Goal: Task Accomplishment & Management: Use online tool/utility

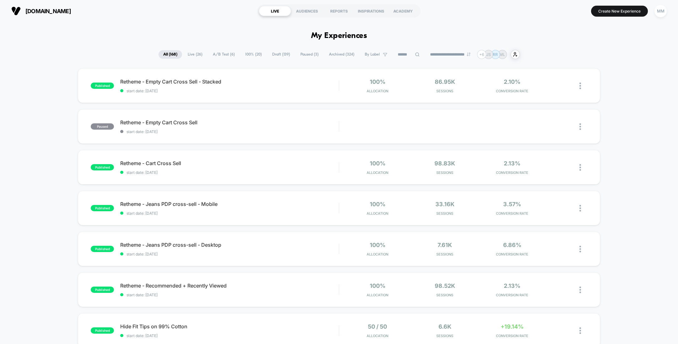
click at [398, 55] on input at bounding box center [408, 55] width 31 height 8
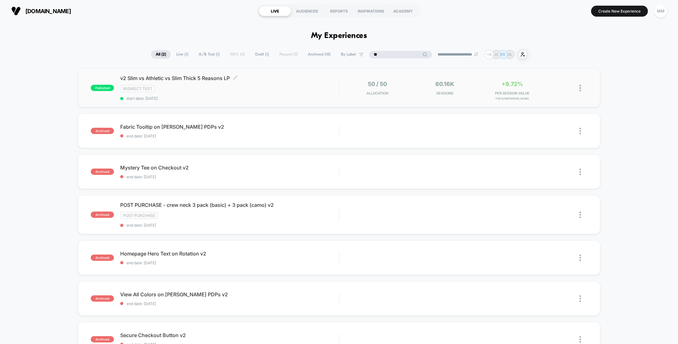
type input "**"
click at [237, 81] on div "v2 Slim vs Athletic vs Slim Thick 5 Reasons LP Click to edit experience details…" at bounding box center [229, 88] width 219 height 26
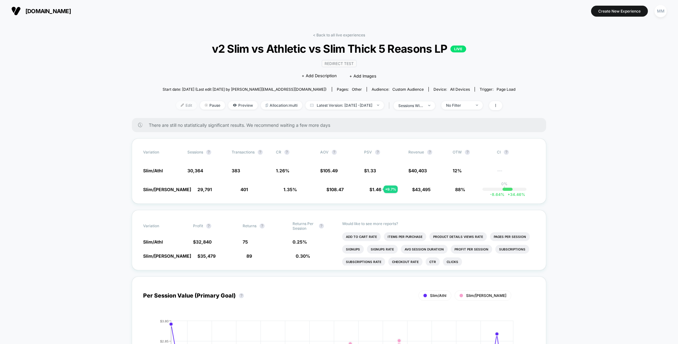
click at [176, 103] on span "Edit" at bounding box center [186, 105] width 21 height 8
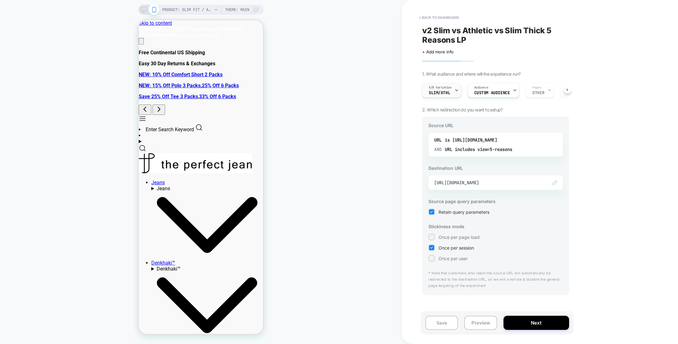
click at [434, 91] on span "Slim/Athl" at bounding box center [439, 93] width 21 height 4
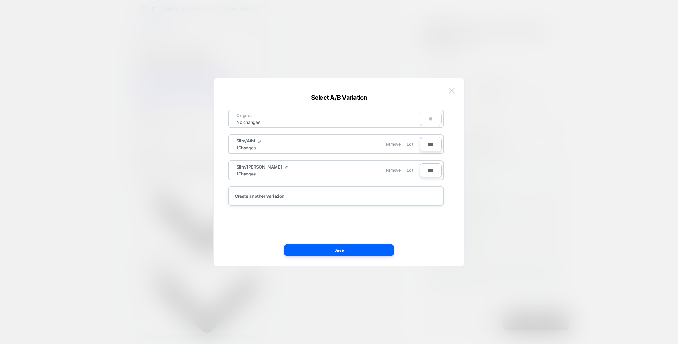
click at [454, 94] on button at bounding box center [451, 90] width 9 height 9
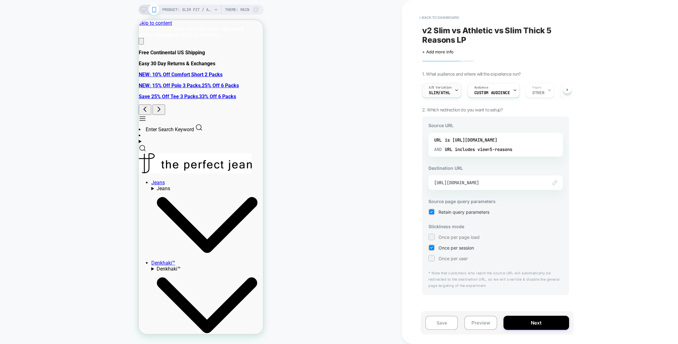
click at [458, 92] on div at bounding box center [457, 90] width 4 height 14
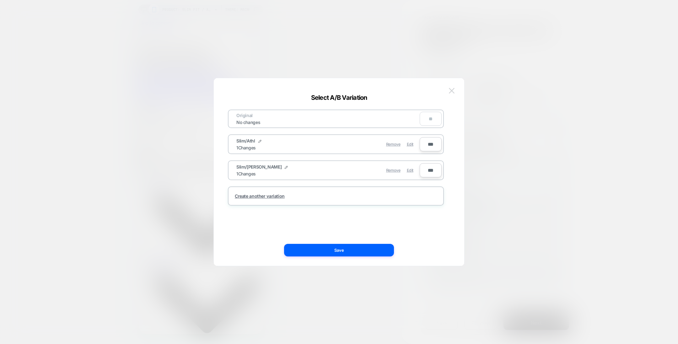
click at [450, 92] on img at bounding box center [452, 90] width 6 height 5
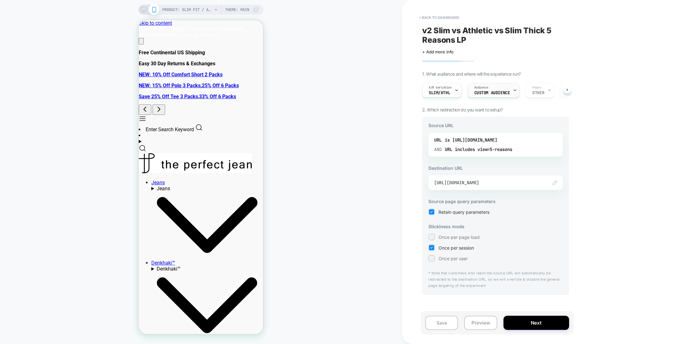
click at [502, 90] on div "Audience Custom Audience" at bounding box center [492, 90] width 48 height 14
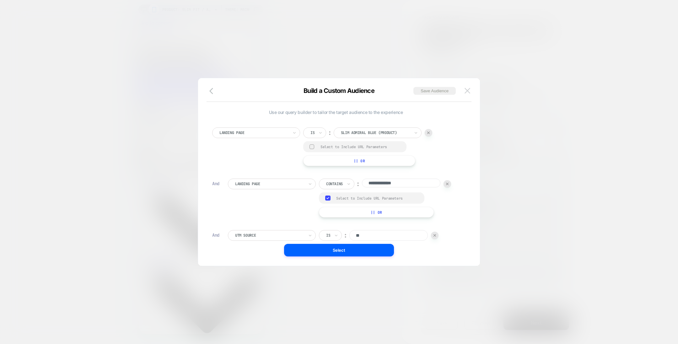
click at [472, 91] on button at bounding box center [467, 90] width 9 height 9
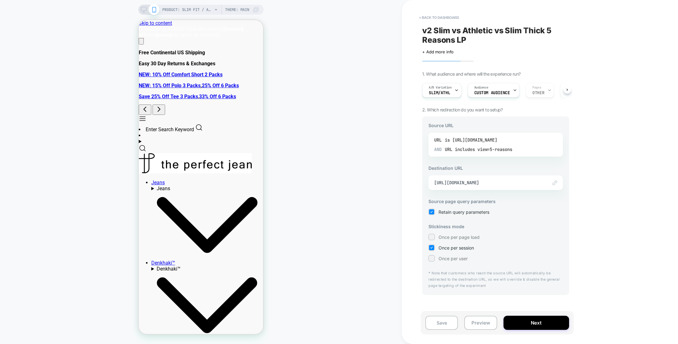
click at [482, 141] on div "is [URL][DOMAIN_NAME]" at bounding box center [471, 139] width 52 height 9
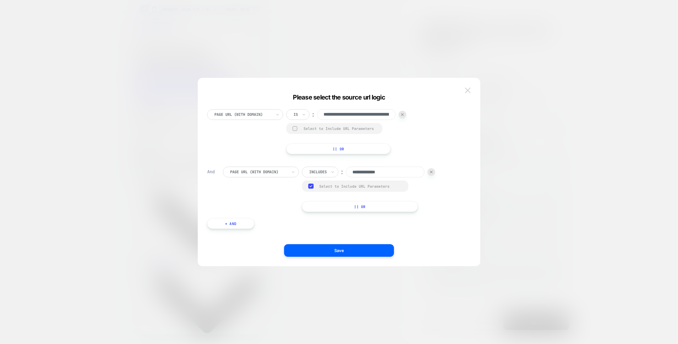
click at [467, 90] on img at bounding box center [468, 90] width 6 height 5
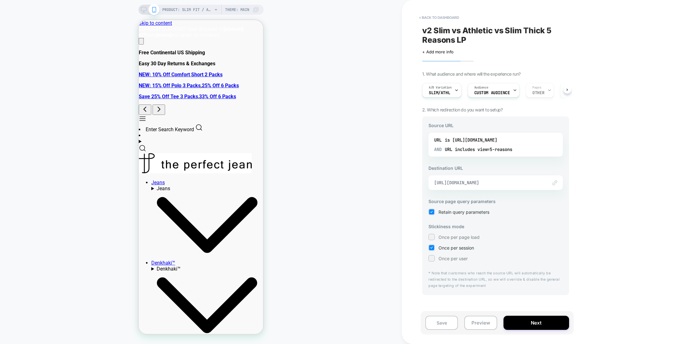
click at [518, 181] on span "[URL][DOMAIN_NAME]" at bounding box center [487, 183] width 107 height 6
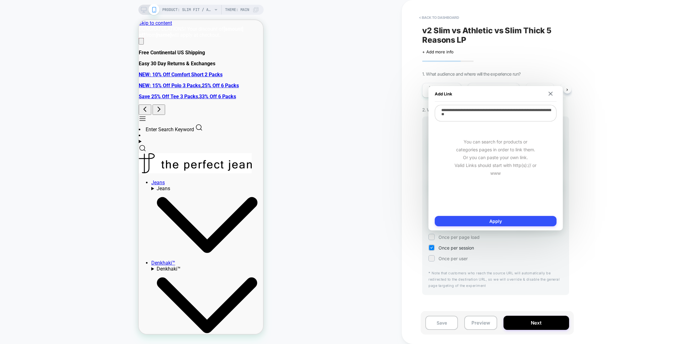
click at [551, 89] on div "Add Link" at bounding box center [496, 94] width 122 height 16
click at [551, 93] on img at bounding box center [551, 94] width 4 height 4
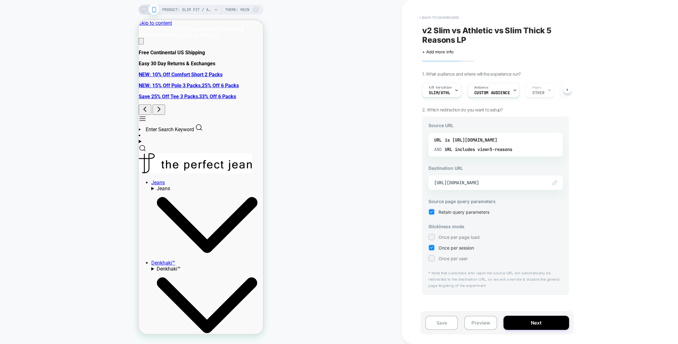
click at [437, 14] on button "< back to dashboard" at bounding box center [439, 18] width 46 height 10
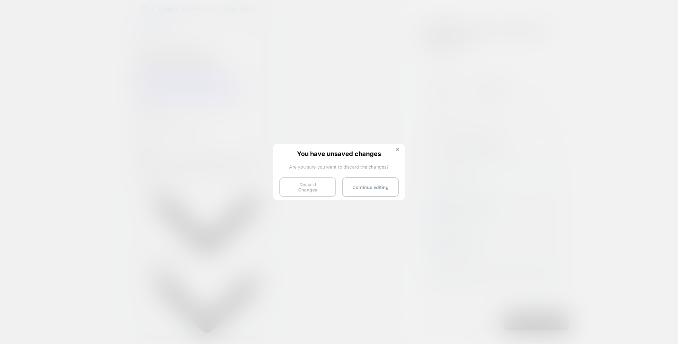
click at [307, 186] on button "Discard Changes" at bounding box center [308, 186] width 57 height 19
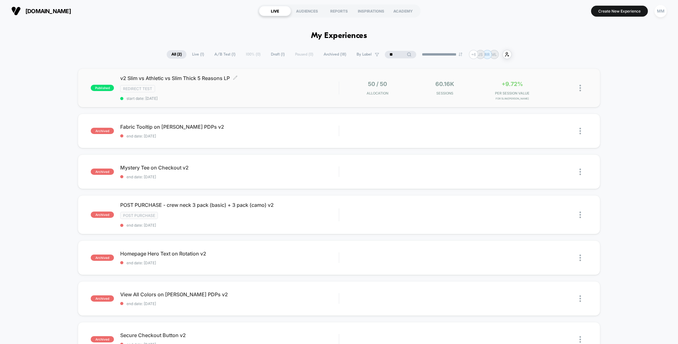
click at [308, 95] on div "v2 Slim vs Athletic vs Slim Thick 5 Reasons LP Click to edit experience details…" at bounding box center [229, 88] width 219 height 26
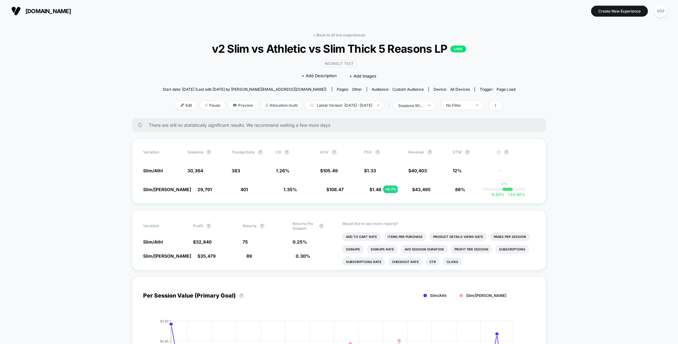
scroll to position [32, 0]
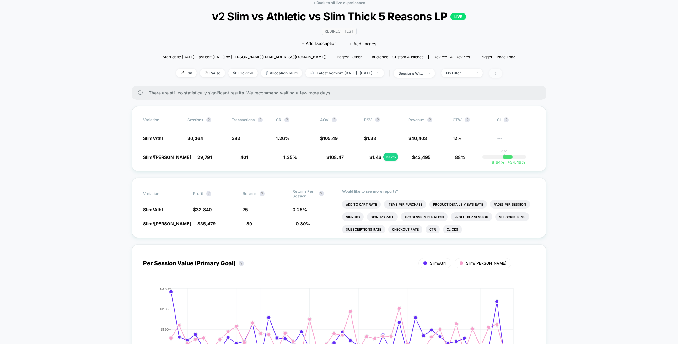
click at [498, 73] on icon at bounding box center [496, 73] width 4 height 4
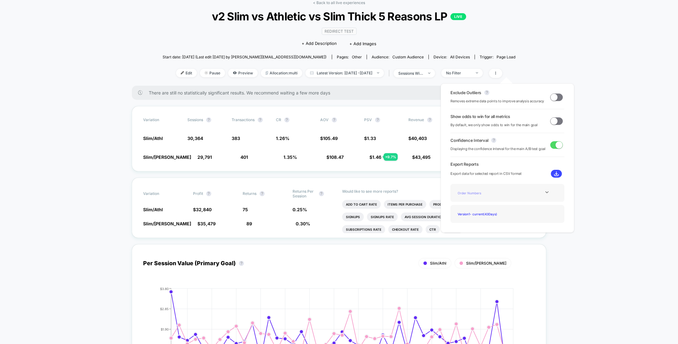
click at [485, 193] on div "Order Numbers" at bounding box center [480, 193] width 50 height 8
click at [545, 192] on icon at bounding box center [547, 192] width 5 height 5
click at [481, 201] on div "Experience Data" at bounding box center [480, 201] width 50 height 8
click at [554, 170] on button at bounding box center [556, 174] width 11 height 8
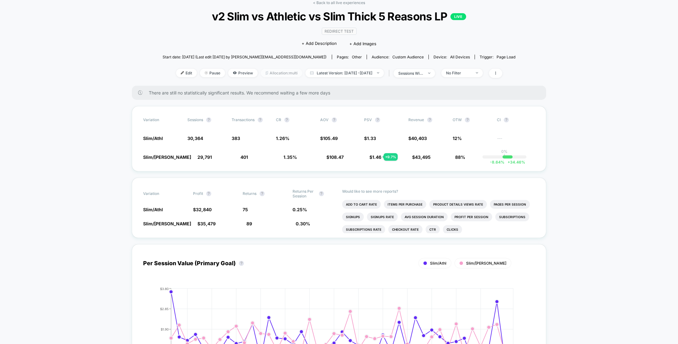
click at [275, 75] on span "Allocation: multi" at bounding box center [281, 73] width 41 height 8
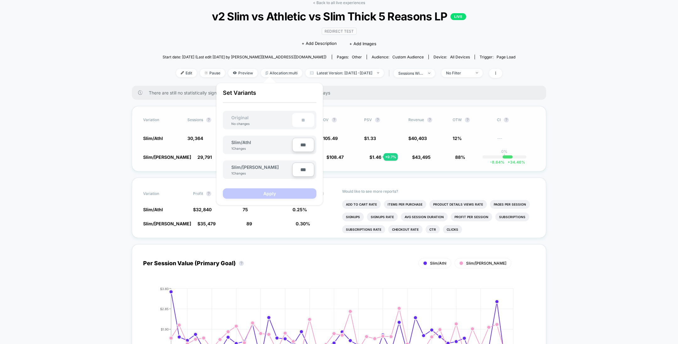
click at [177, 156] on span "Slim/[PERSON_NAME]" at bounding box center [167, 157] width 48 height 5
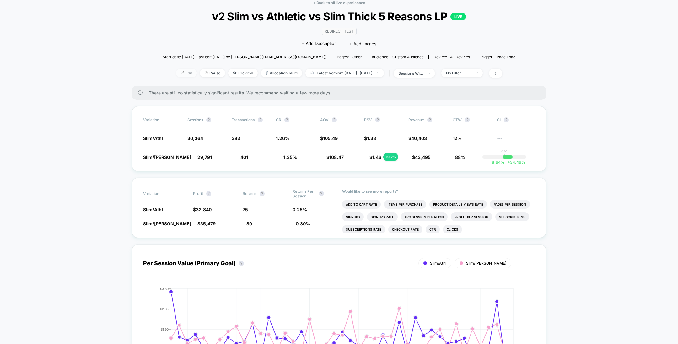
click at [177, 76] on span "Edit" at bounding box center [186, 73] width 21 height 8
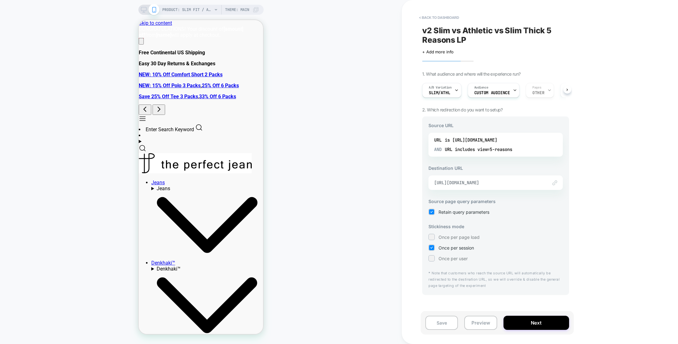
click at [511, 183] on span "[URL][DOMAIN_NAME]" at bounding box center [487, 183] width 107 height 6
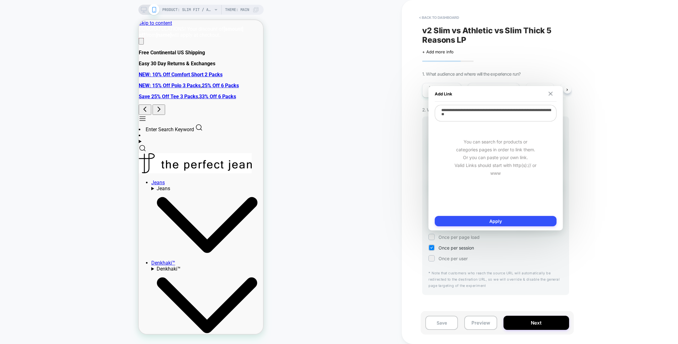
click at [549, 95] on img at bounding box center [551, 94] width 4 height 4
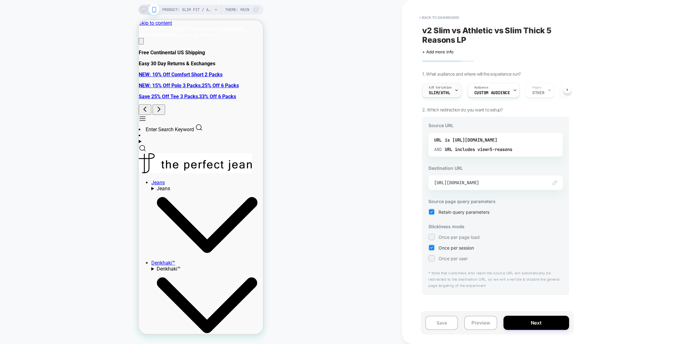
click at [438, 92] on span "Slim/Athl" at bounding box center [439, 93] width 21 height 4
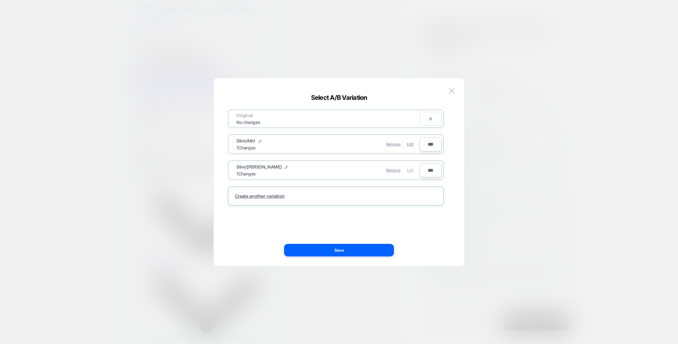
click at [407, 170] on span "Edit" at bounding box center [410, 170] width 7 height 5
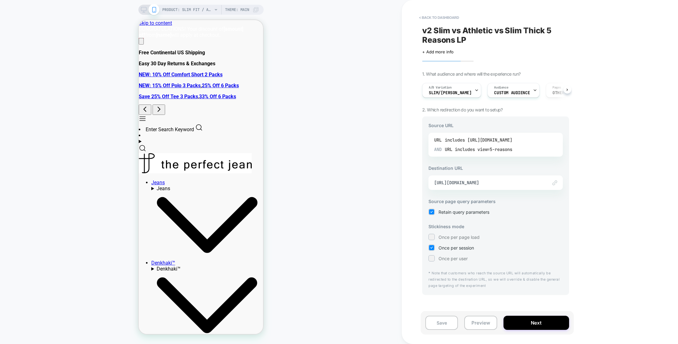
click at [472, 148] on div "includes view=5-reasons" at bounding box center [483, 149] width 57 height 9
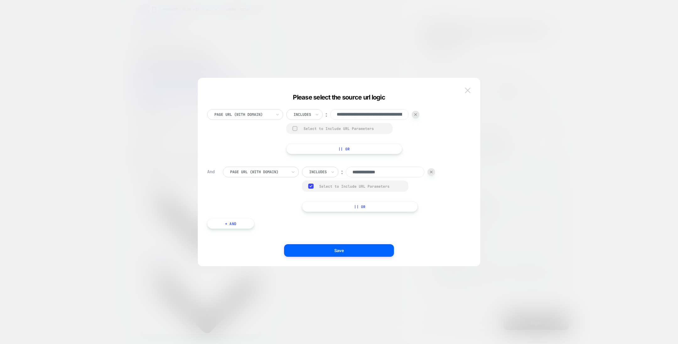
click at [468, 90] on img at bounding box center [468, 90] width 6 height 5
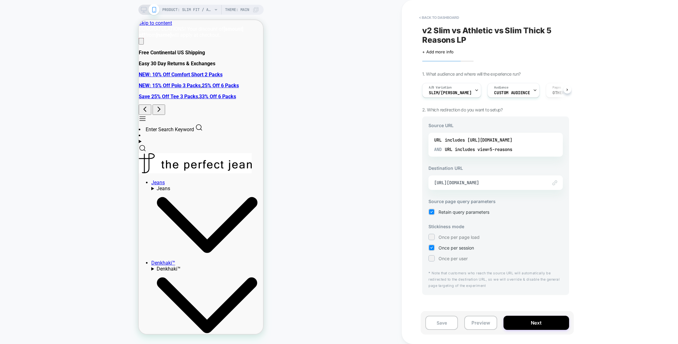
click at [516, 179] on div "Link to [URL][DOMAIN_NAME]" at bounding box center [496, 183] width 134 height 14
click at [521, 183] on span "[URL][DOMAIN_NAME]" at bounding box center [487, 183] width 107 height 6
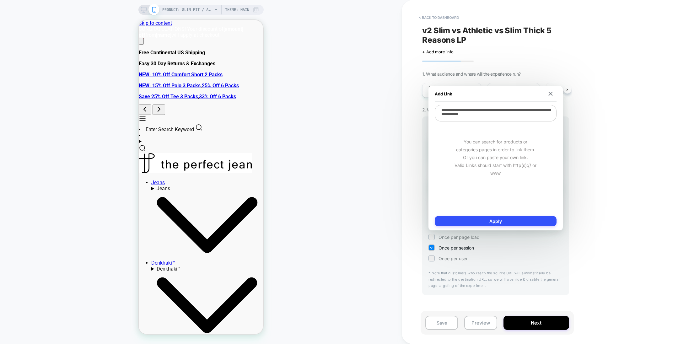
click at [550, 97] on div "Add Link" at bounding box center [496, 94] width 122 height 16
click at [551, 93] on img at bounding box center [551, 94] width 4 height 4
